Goal: Task Accomplishment & Management: Use online tool/utility

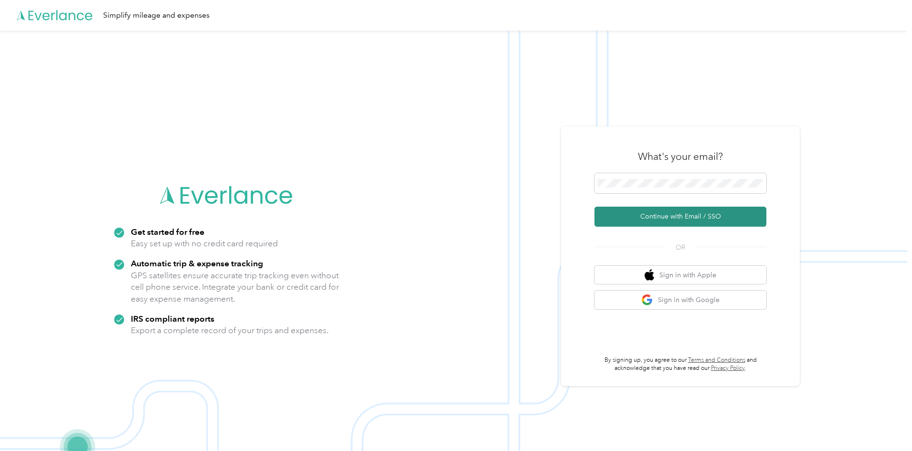
click at [686, 221] on button "Continue with Email / SSO" at bounding box center [680, 217] width 172 height 20
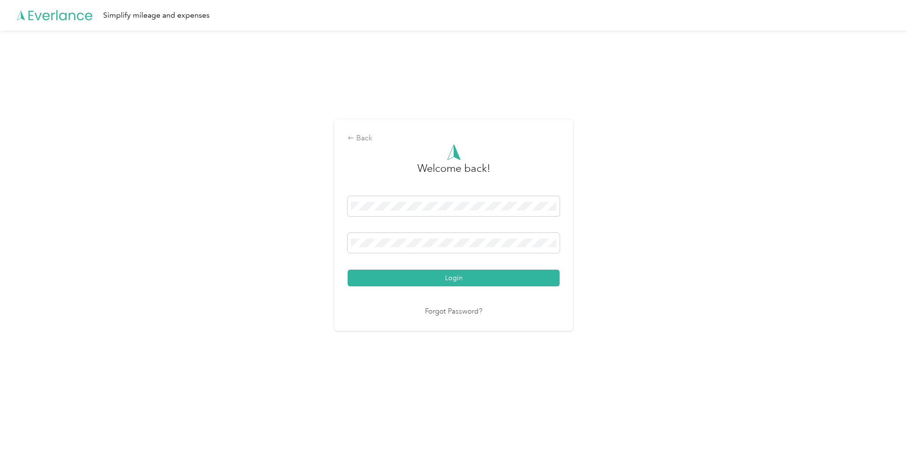
click at [430, 278] on button "Login" at bounding box center [454, 278] width 212 height 17
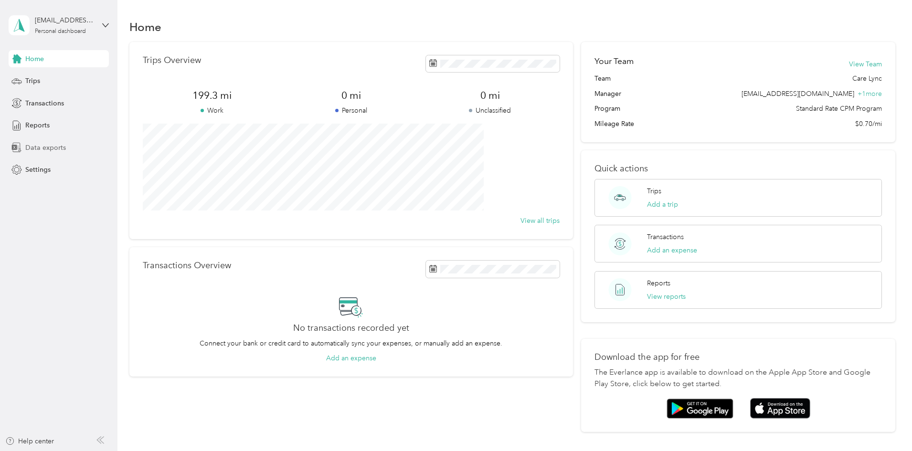
click at [62, 151] on span "Data exports" at bounding box center [45, 148] width 41 height 10
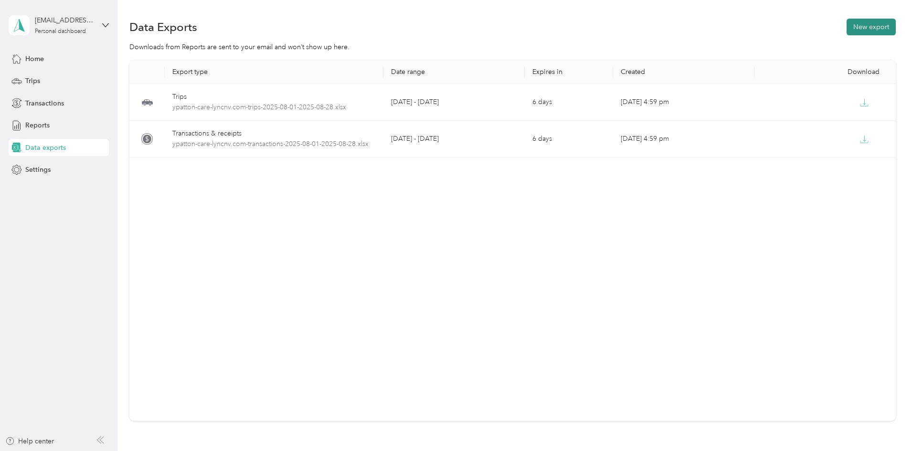
click at [847, 28] on button "New export" at bounding box center [871, 27] width 49 height 17
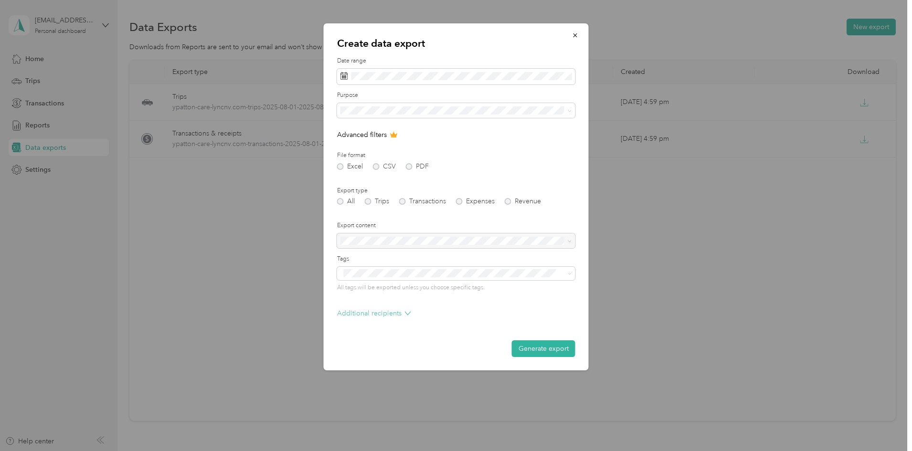
click at [407, 312] on icon at bounding box center [408, 313] width 6 height 6
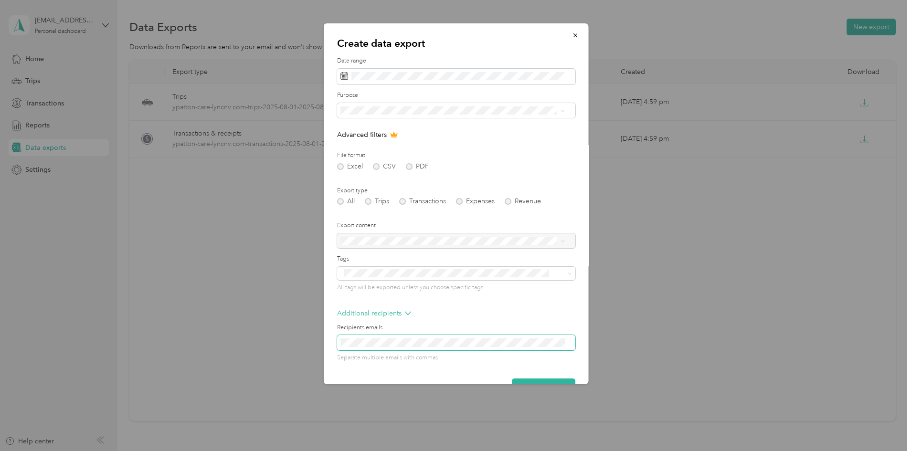
scroll to position [24, 0]
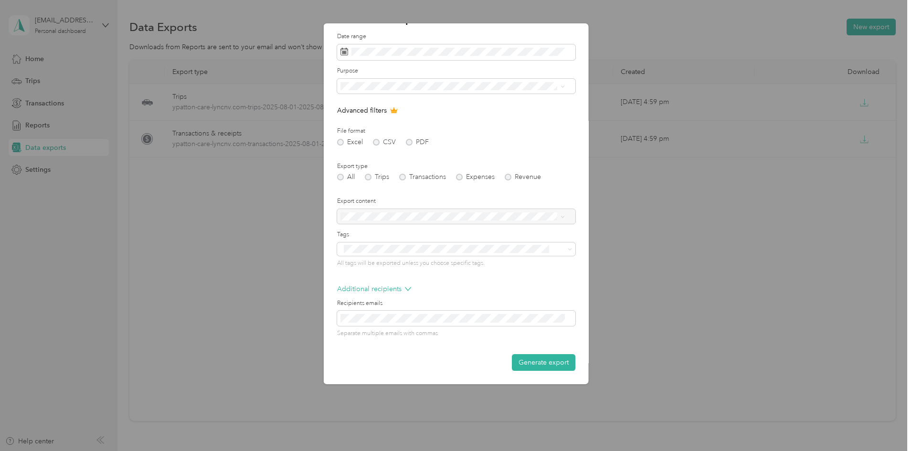
click at [564, 219] on div at bounding box center [456, 216] width 238 height 15
click at [562, 216] on div at bounding box center [456, 216] width 238 height 15
click at [565, 86] on span at bounding box center [456, 86] width 238 height 15
click at [562, 86] on icon at bounding box center [562, 86] width 3 height 2
click at [448, 117] on div "Care Lync" at bounding box center [453, 120] width 218 height 10
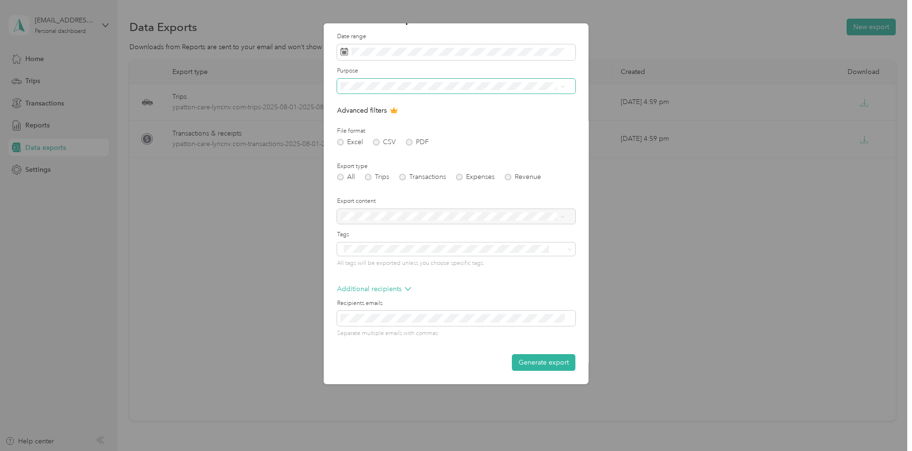
click at [561, 85] on icon at bounding box center [563, 87] width 4 height 4
click at [385, 101] on div "All" at bounding box center [453, 103] width 218 height 10
click at [395, 121] on li "Care Lync" at bounding box center [452, 114] width 231 height 17
click at [529, 363] on button "Generate export" at bounding box center [544, 362] width 64 height 17
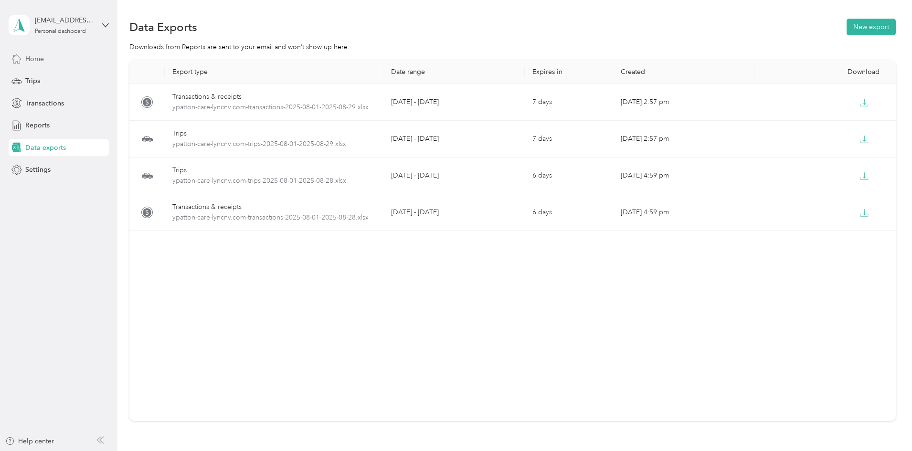
click at [32, 60] on span "Home" at bounding box center [34, 59] width 19 height 10
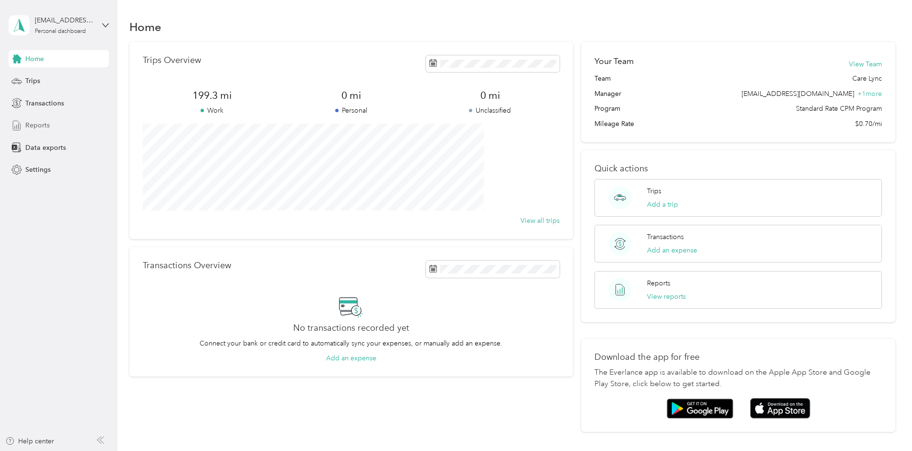
click at [36, 128] on span "Reports" at bounding box center [37, 125] width 24 height 10
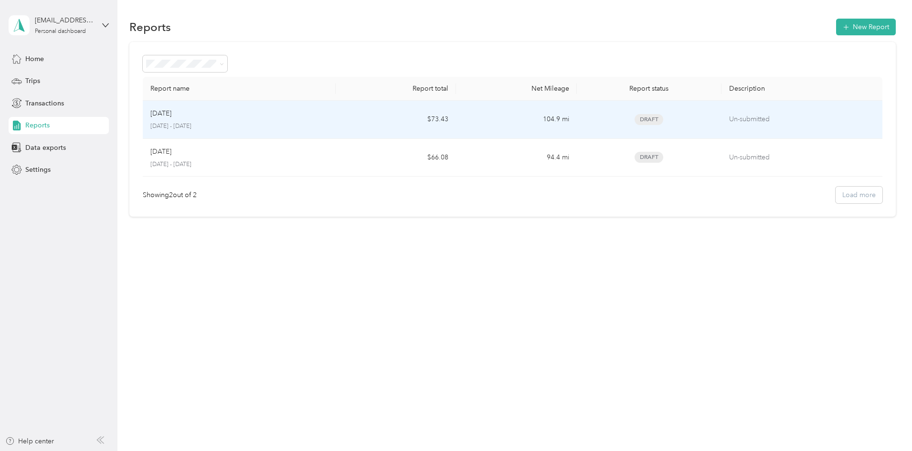
click at [635, 120] on span "Draft" at bounding box center [649, 119] width 29 height 11
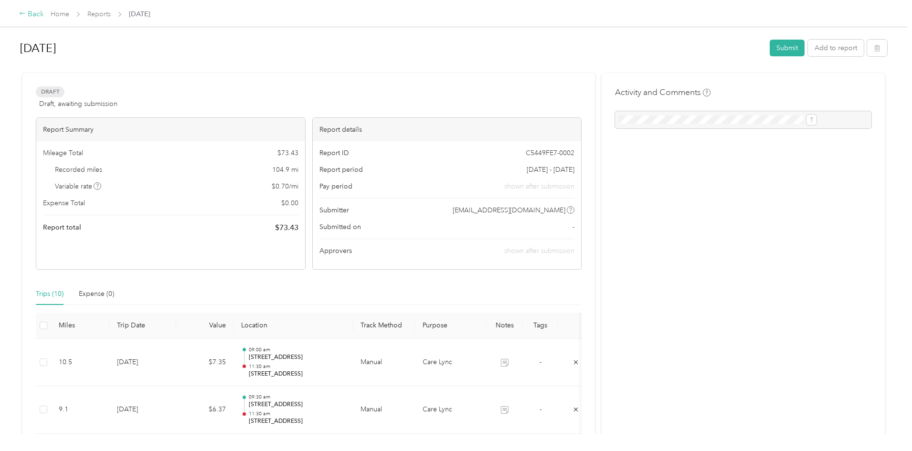
click at [44, 13] on div "Back" at bounding box center [31, 14] width 25 height 11
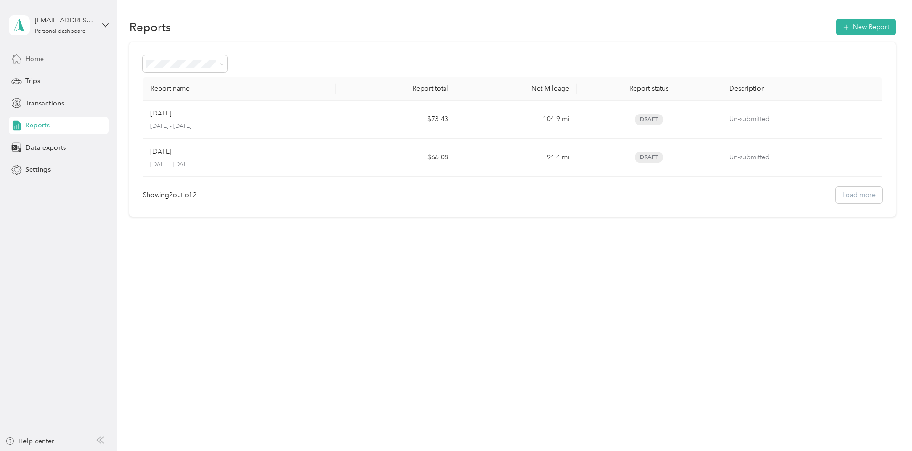
click at [41, 60] on span "Home" at bounding box center [34, 59] width 19 height 10
